Goal: Transaction & Acquisition: Purchase product/service

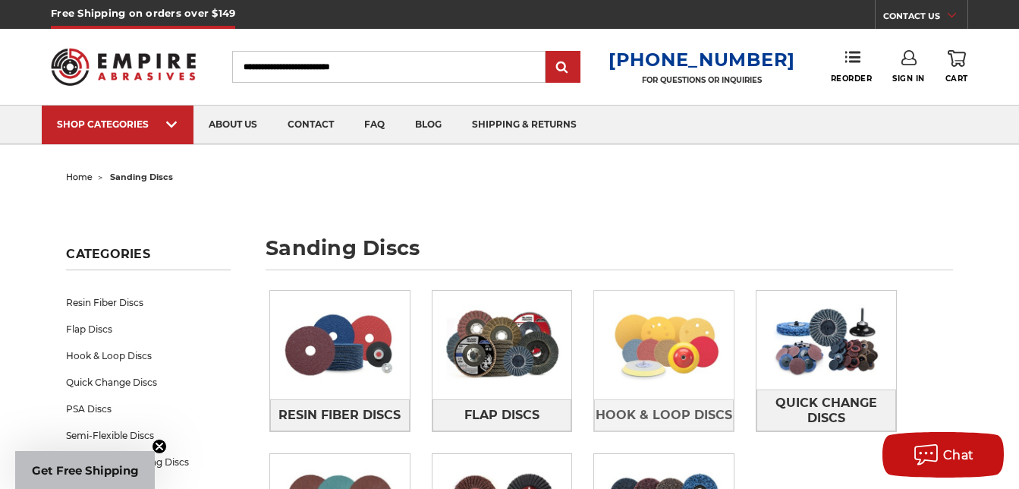
click at [665, 357] on img at bounding box center [664, 344] width 140 height 99
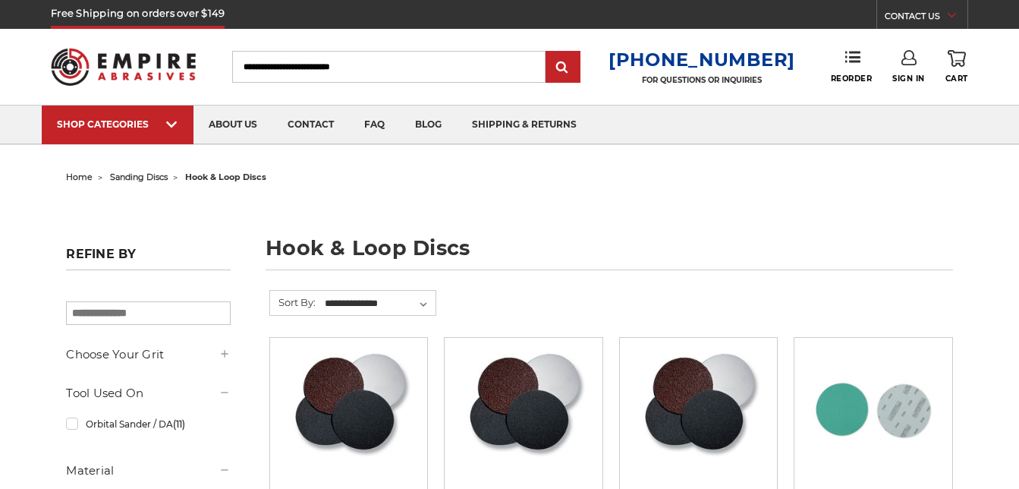
click at [645, 419] on img at bounding box center [698, 408] width 123 height 121
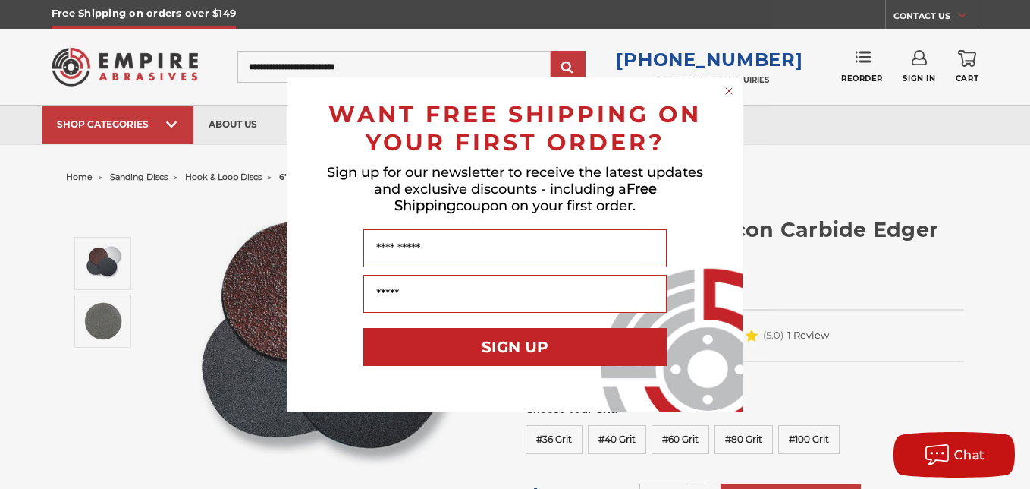
click at [729, 87] on circle "Close dialog" at bounding box center [729, 91] width 14 height 14
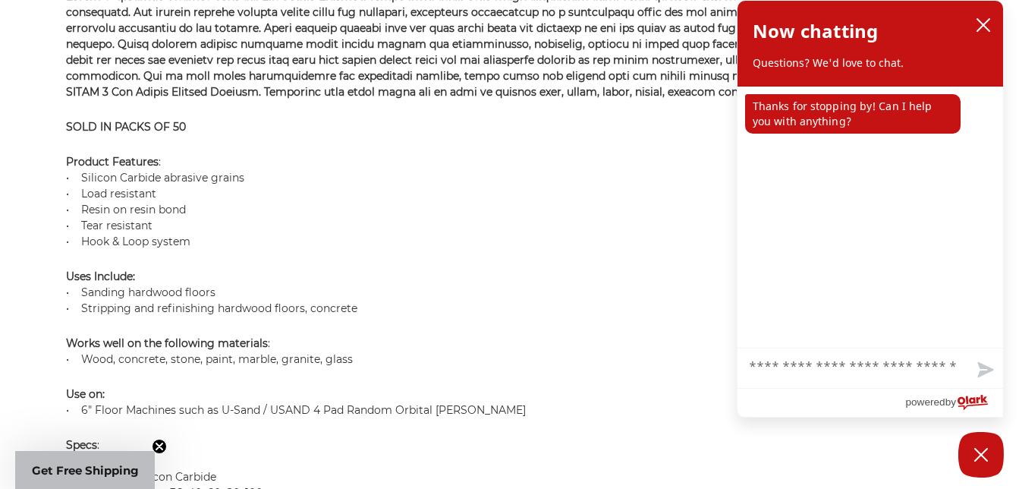
scroll to position [1162, 0]
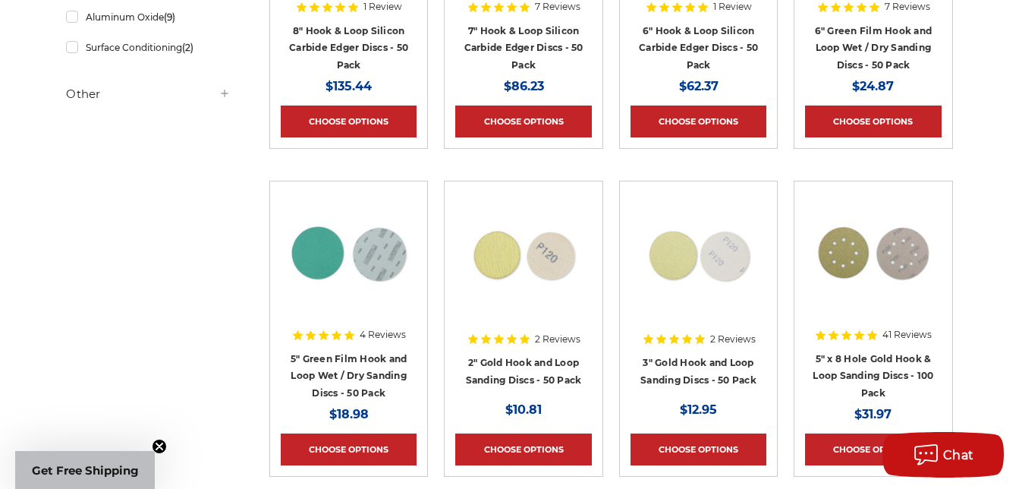
scroll to position [495, 0]
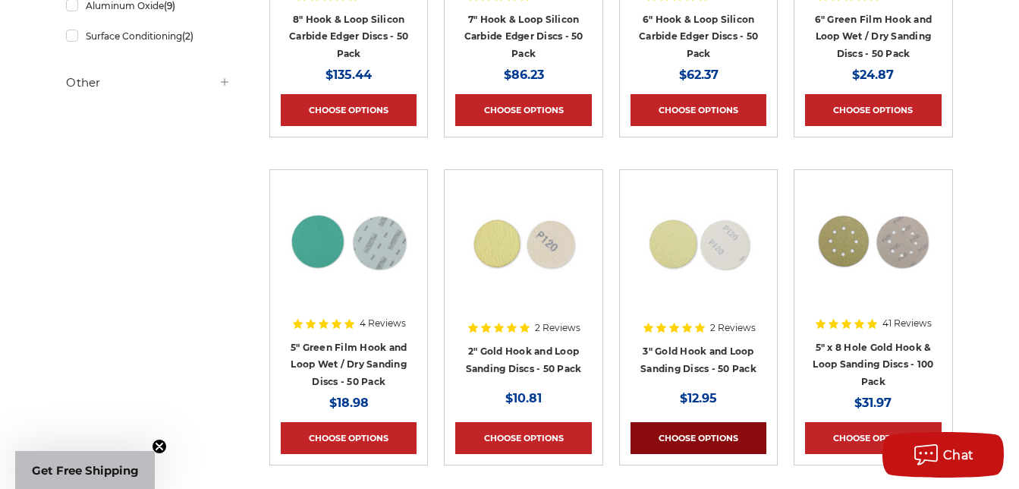
click at [697, 433] on link "Choose Options" at bounding box center [699, 438] width 136 height 32
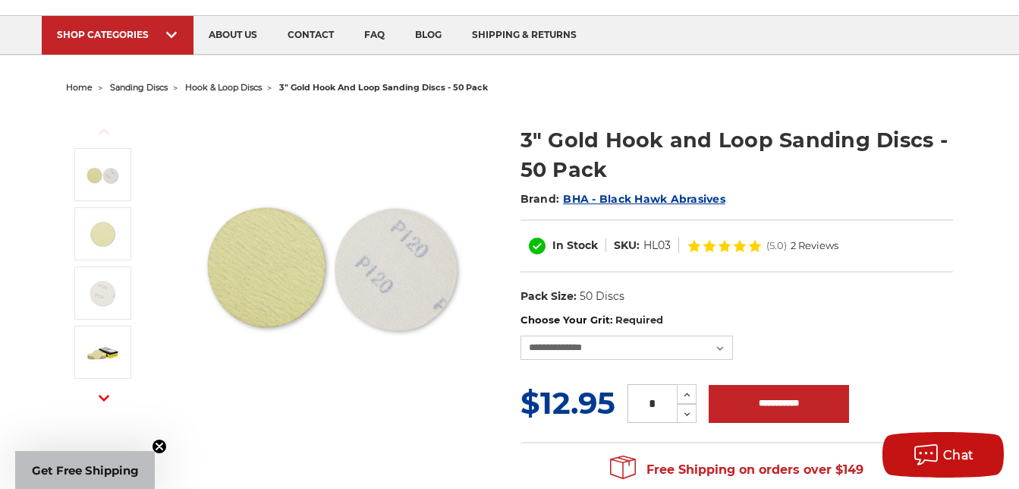
scroll to position [91, 0]
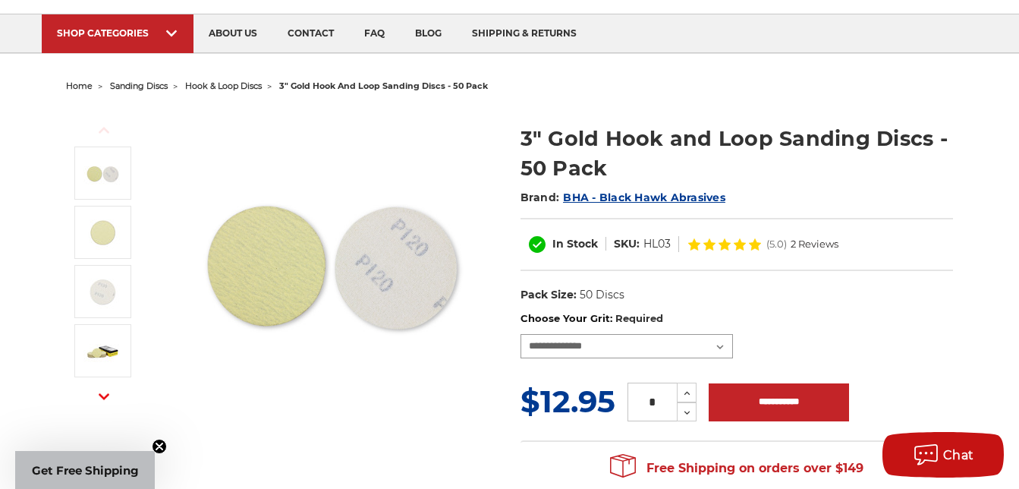
click at [719, 345] on select "**********" at bounding box center [627, 346] width 212 height 24
click at [312, 30] on link "contact" at bounding box center [310, 33] width 77 height 39
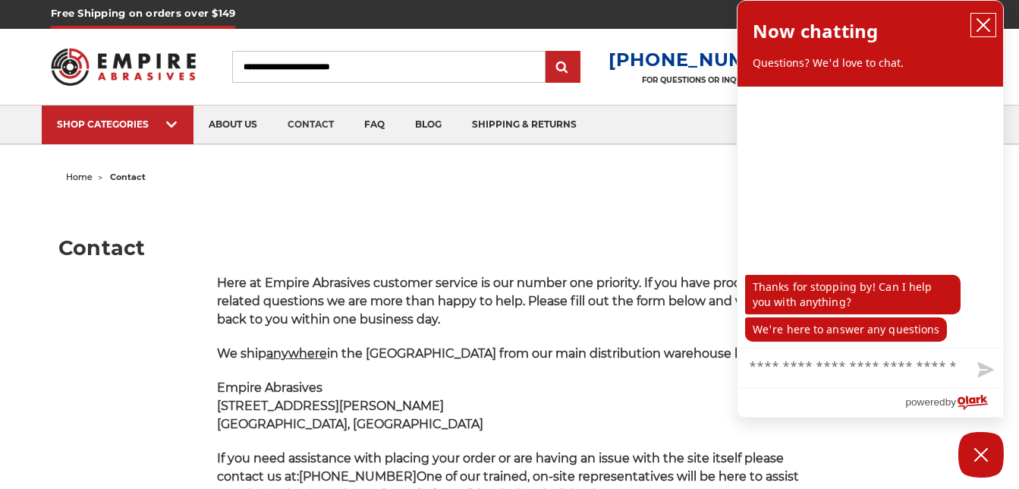
click at [986, 24] on icon "close chatbox" at bounding box center [983, 24] width 15 height 15
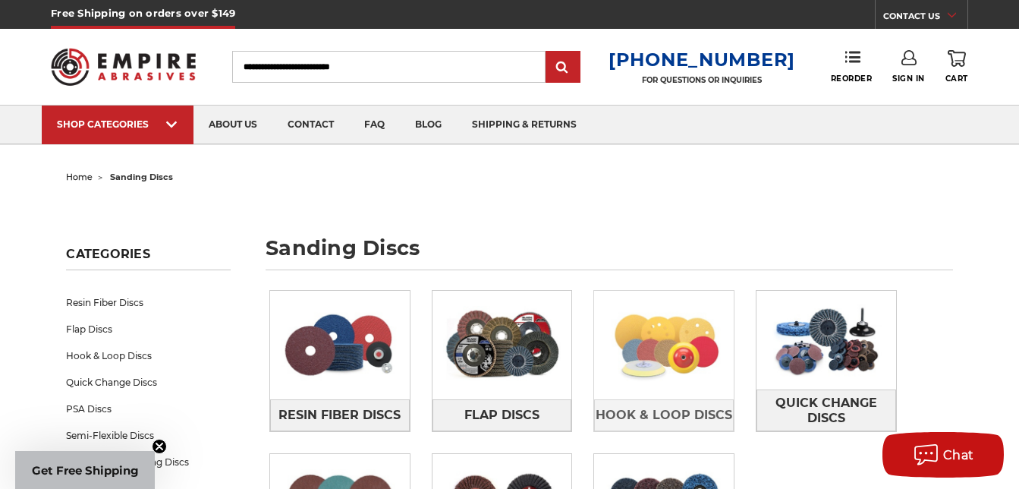
click at [652, 359] on img at bounding box center [664, 344] width 140 height 99
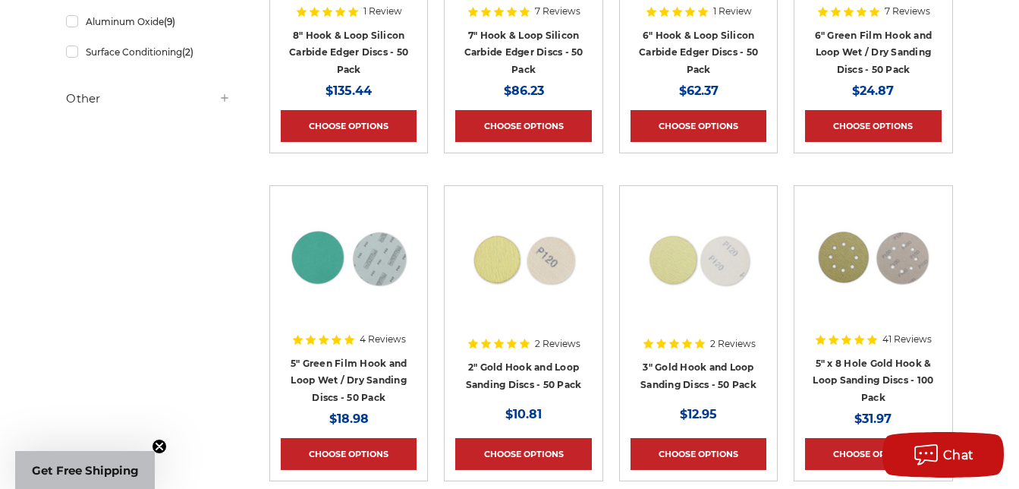
scroll to position [486, 0]
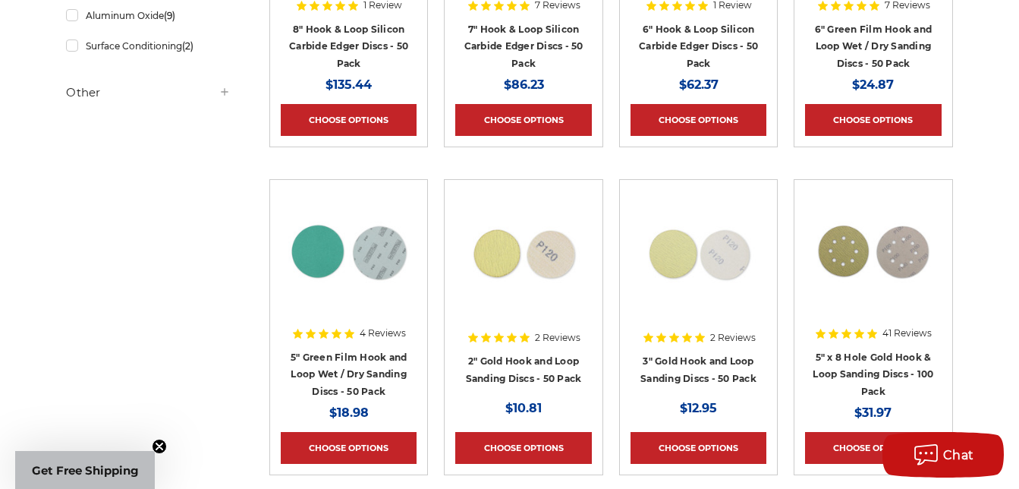
click at [720, 286] on img at bounding box center [698, 250] width 121 height 121
